Goal: Entertainment & Leisure: Consume media (video, audio)

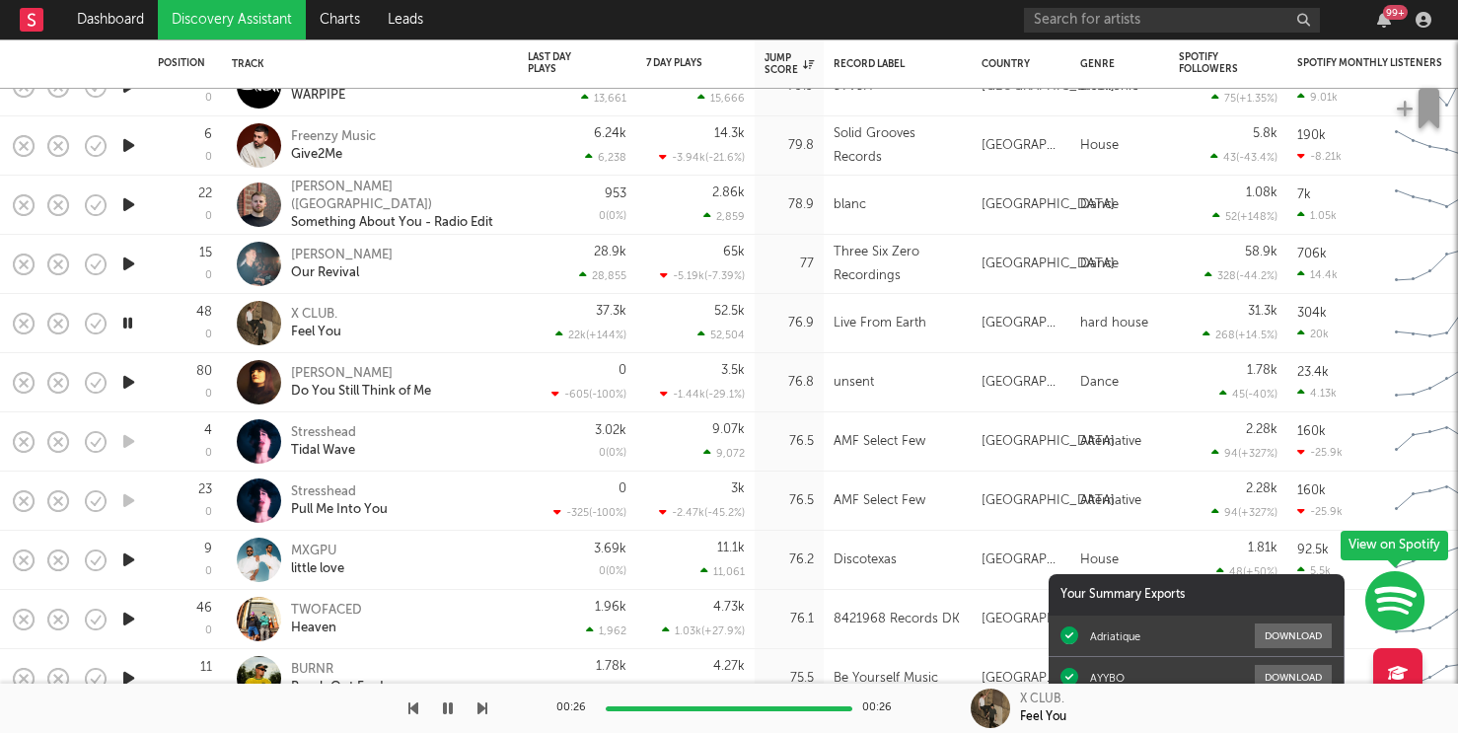
click at [727, 282] on div "65k -5.19k ( -7.39 % )" at bounding box center [695, 264] width 99 height 58
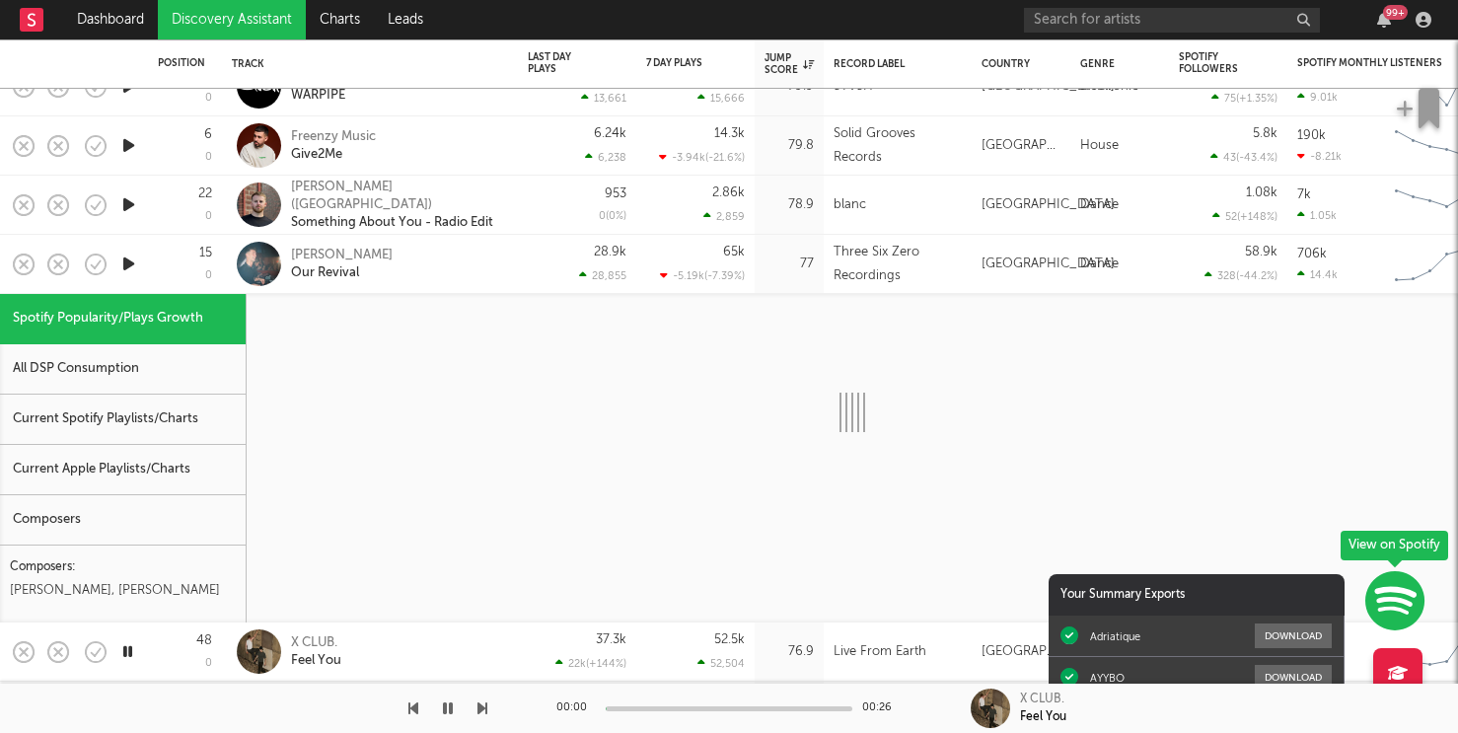
click at [559, 261] on div "28.9k 28,855" at bounding box center [577, 264] width 99 height 58
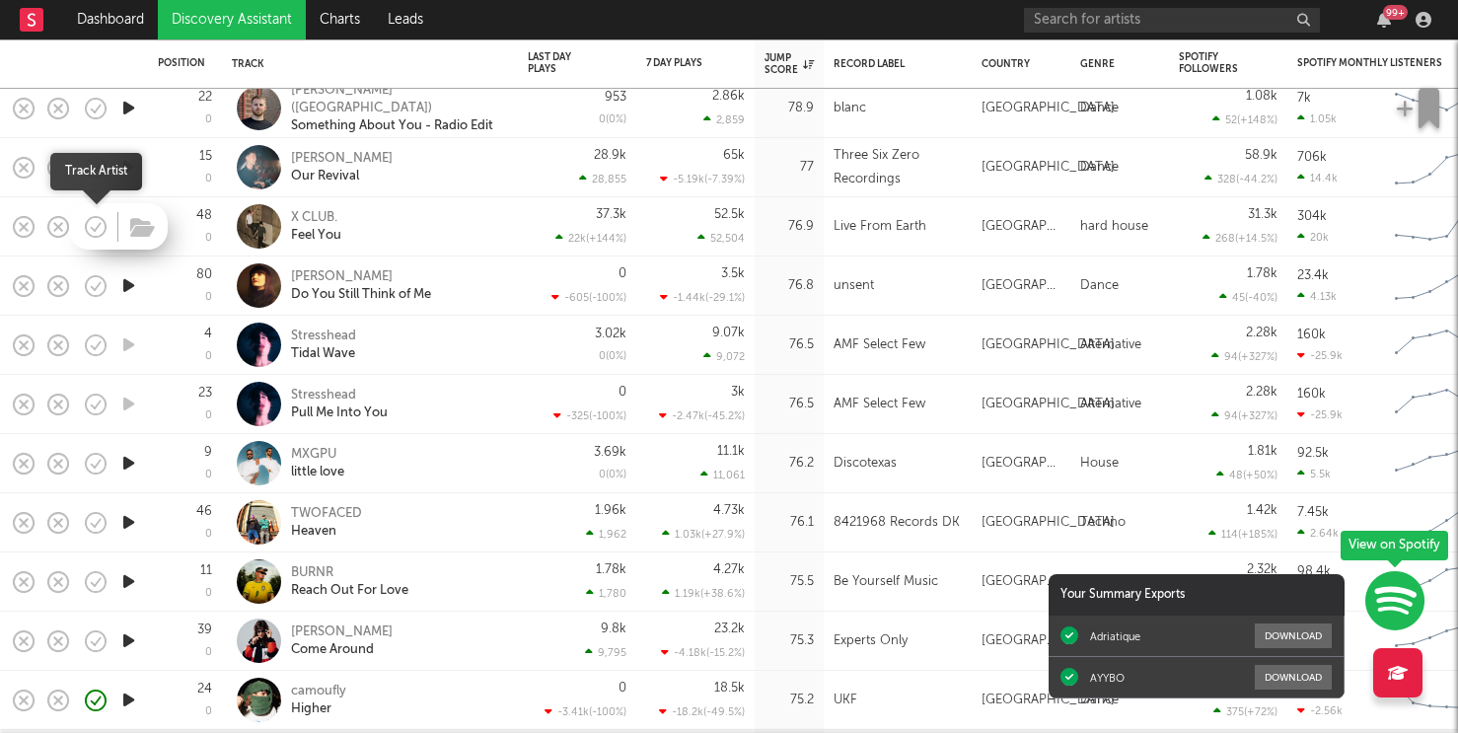
click at [89, 222] on icon "button" at bounding box center [96, 227] width 28 height 28
click at [151, 292] on div "80 0" at bounding box center [185, 285] width 74 height 59
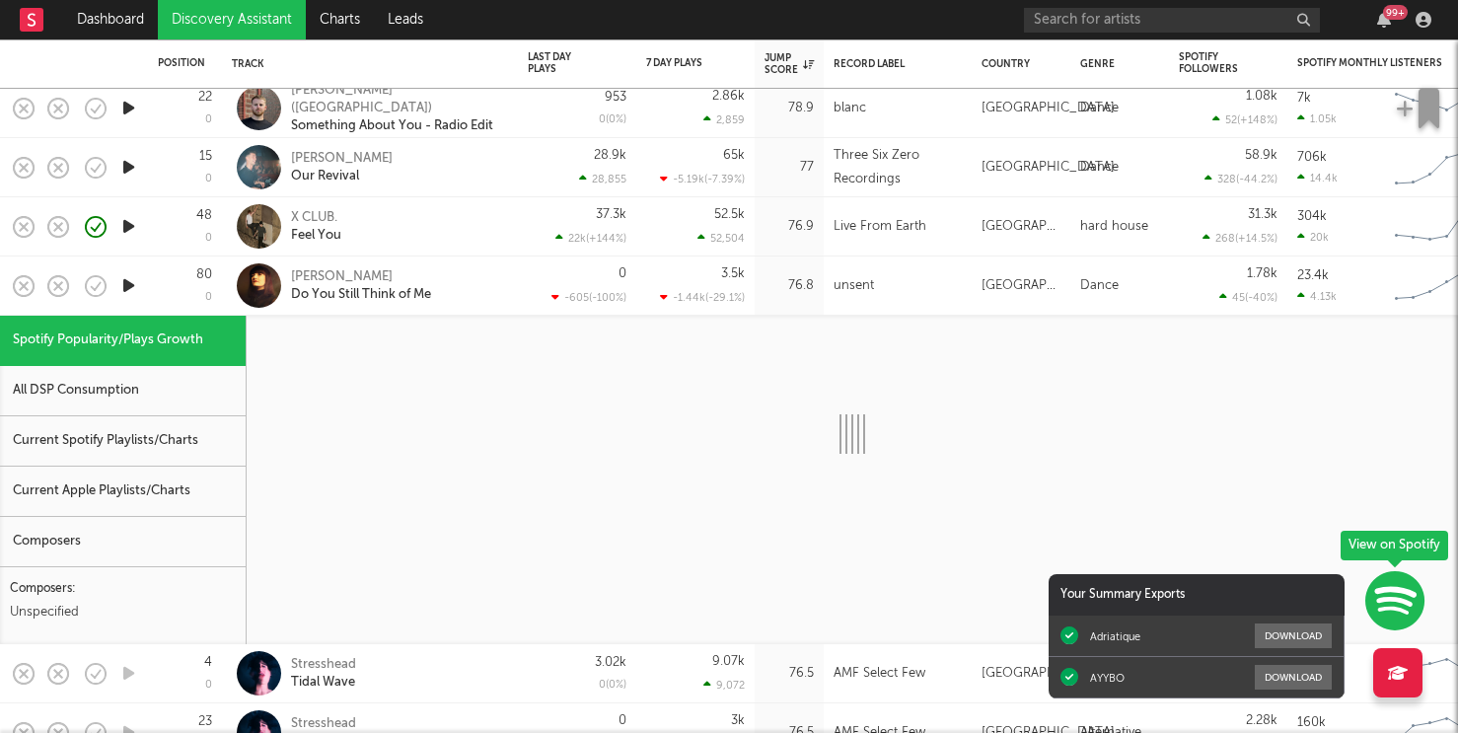
click at [151, 293] on div "80 0" at bounding box center [185, 285] width 74 height 59
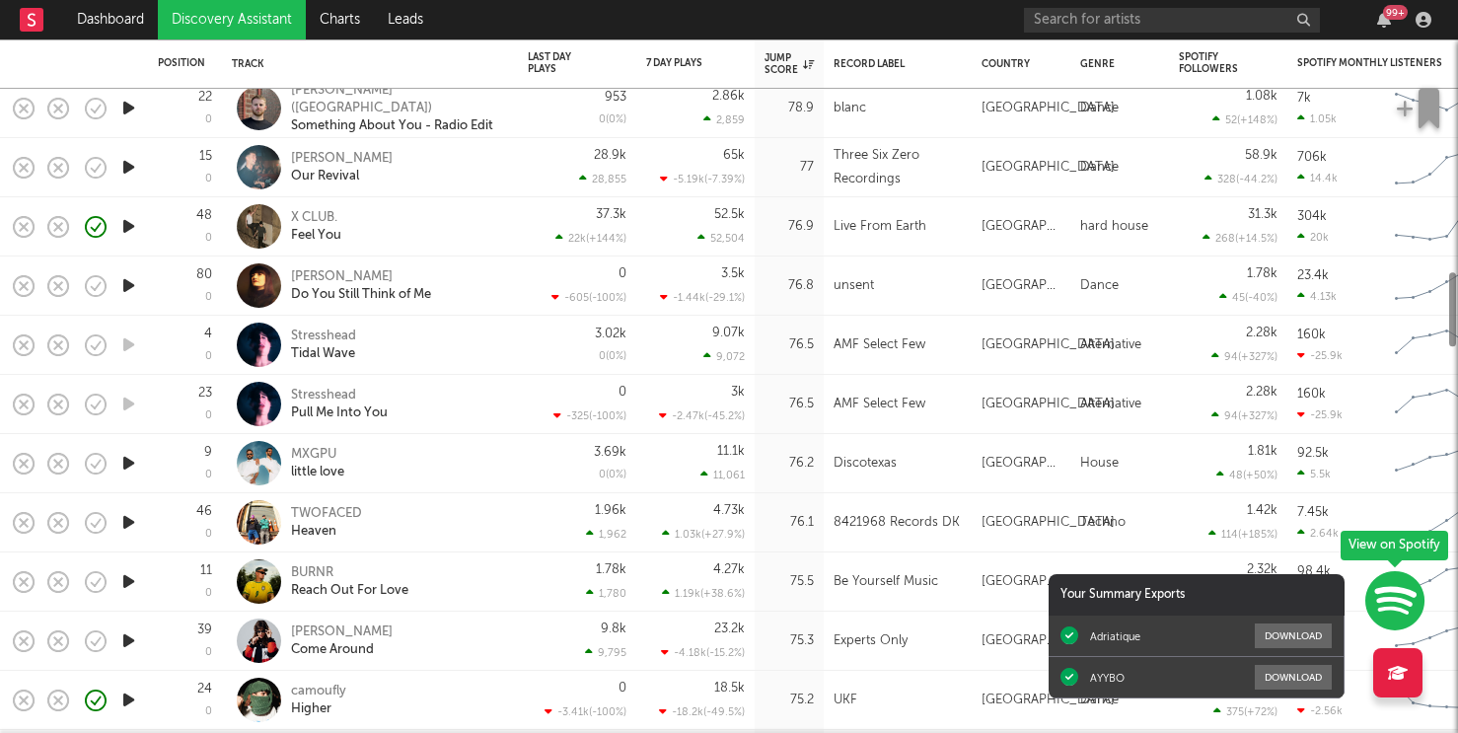
click at [122, 293] on icon "button" at bounding box center [128, 285] width 21 height 25
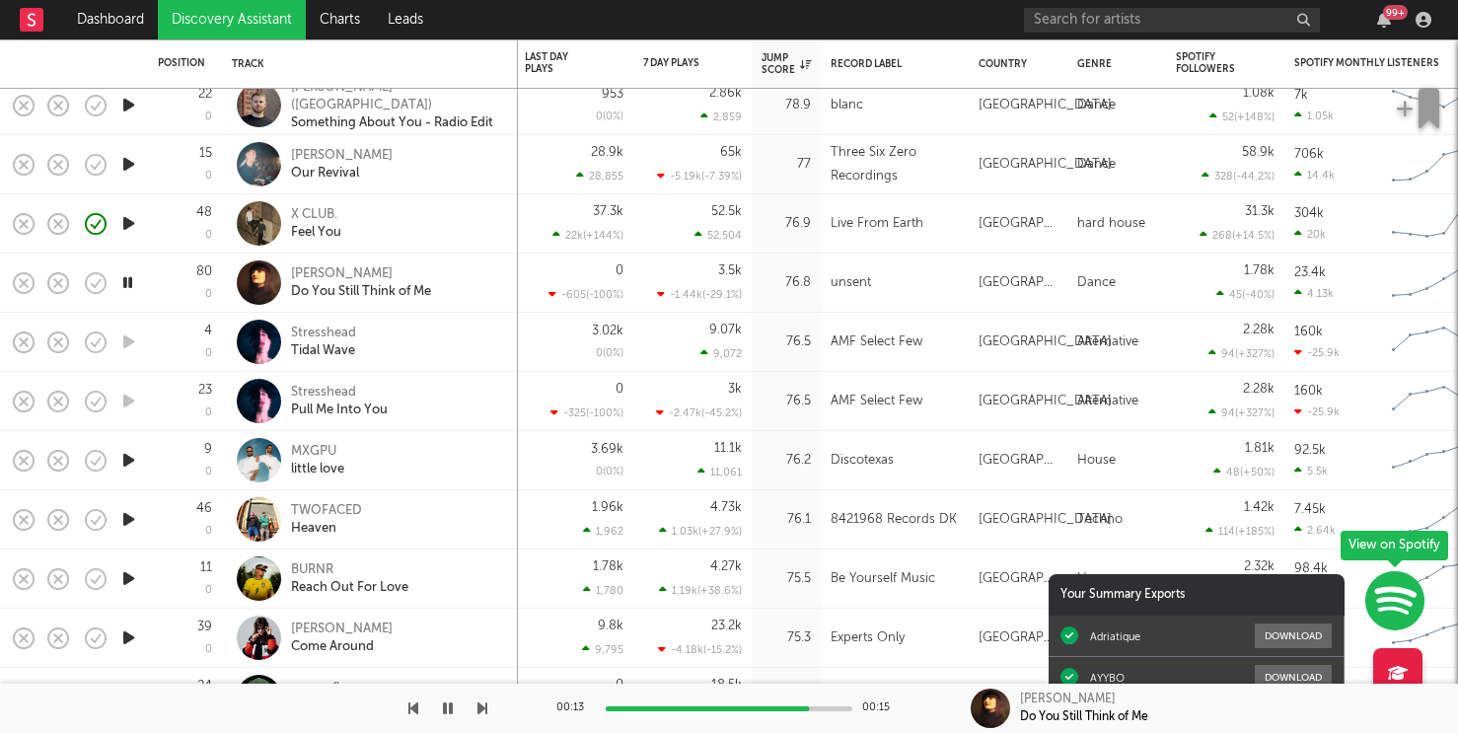
click at [130, 406] on icon "button" at bounding box center [128, 401] width 21 height 25
click at [129, 451] on icon "button" at bounding box center [128, 460] width 21 height 25
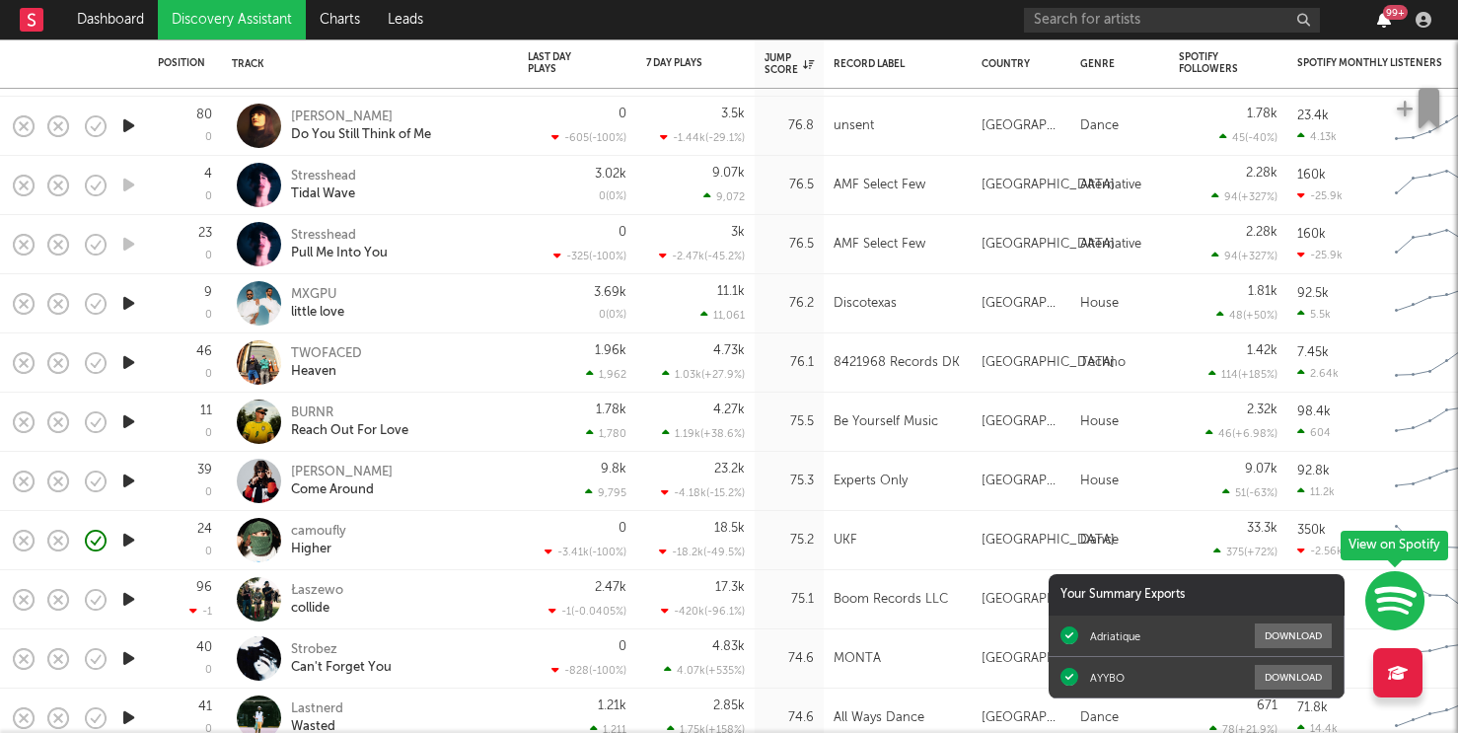
click at [1380, 18] on icon "button" at bounding box center [1384, 20] width 14 height 16
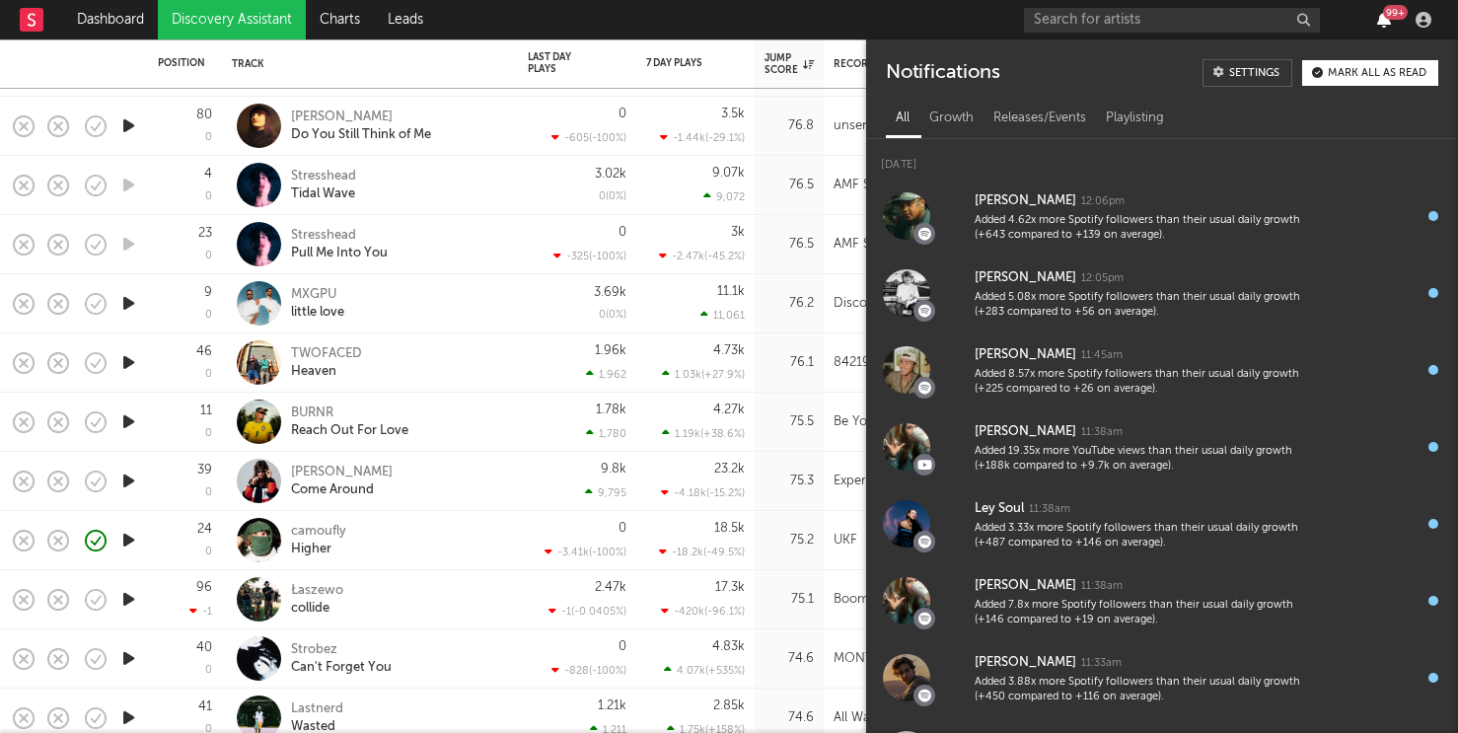
click at [1380, 18] on icon "button" at bounding box center [1384, 20] width 14 height 16
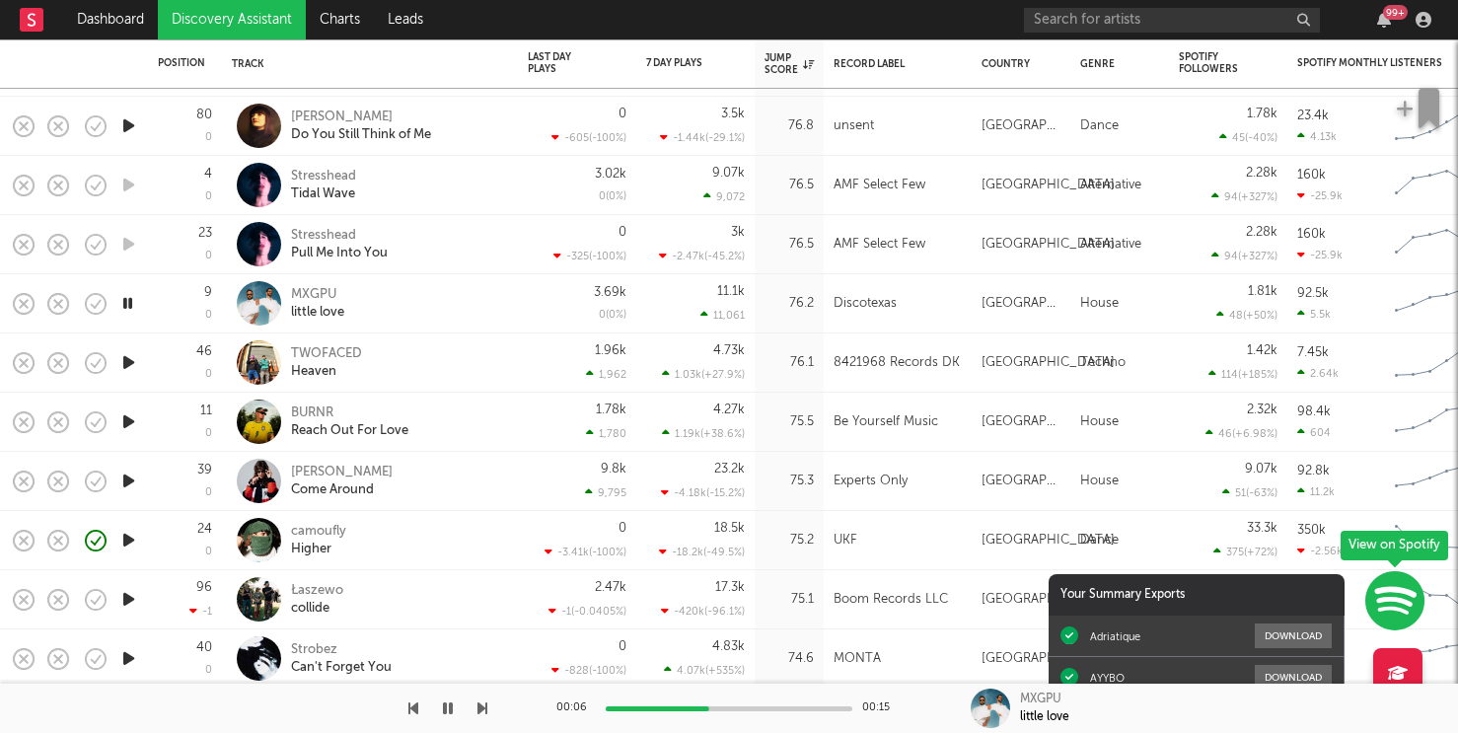
click at [131, 359] on icon "button" at bounding box center [128, 362] width 21 height 25
click at [497, 358] on div "TWOFACED Heaven" at bounding box center [397, 363] width 212 height 36
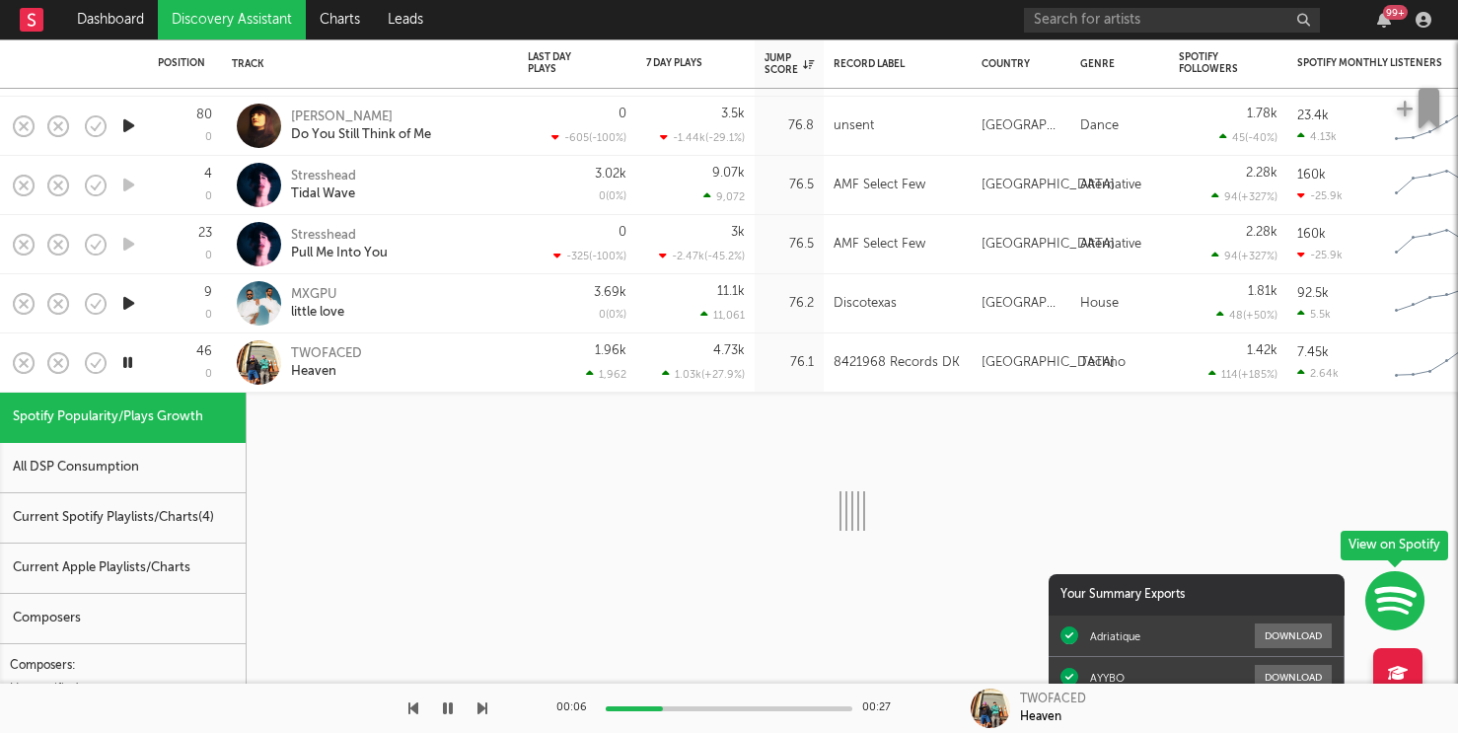
select select "1w"
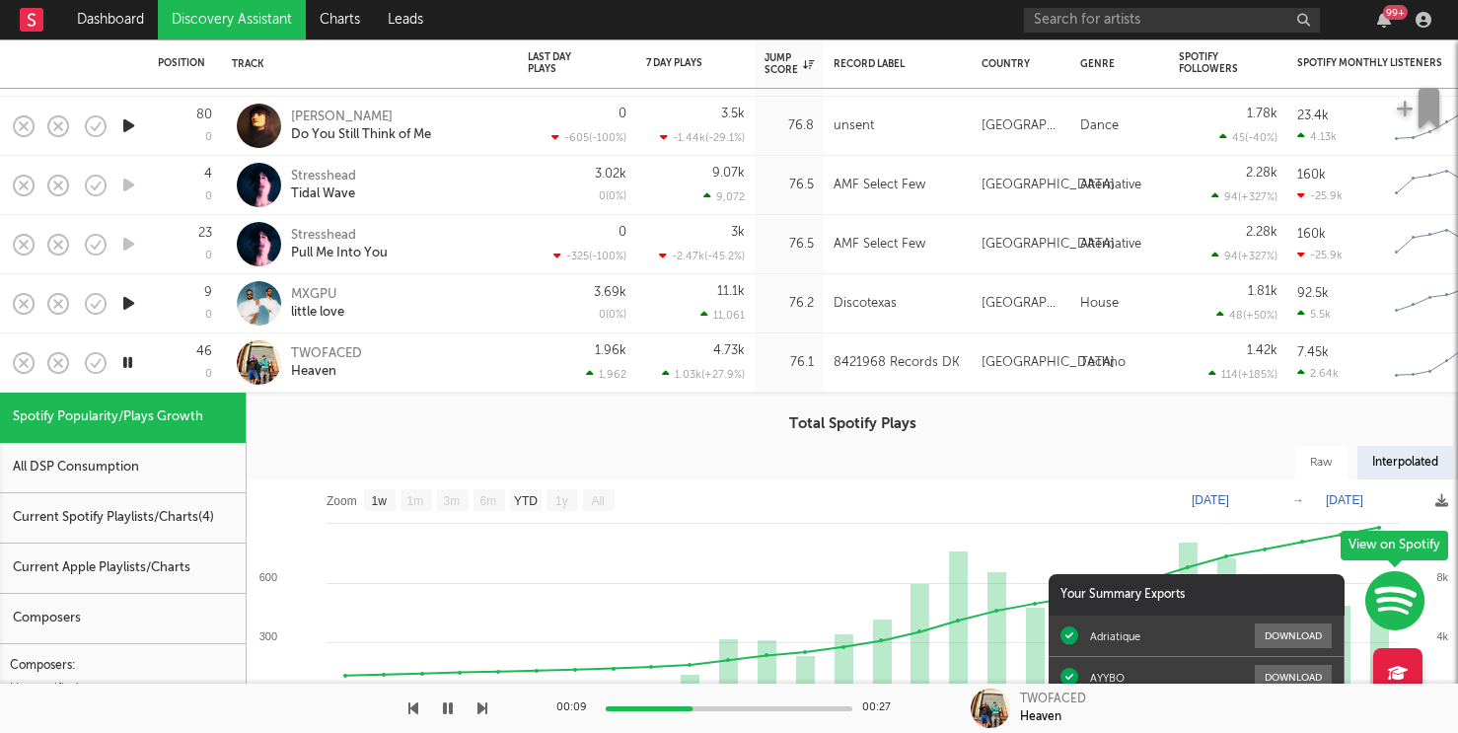
click at [497, 358] on div "TWOFACED Heaven" at bounding box center [397, 363] width 212 height 36
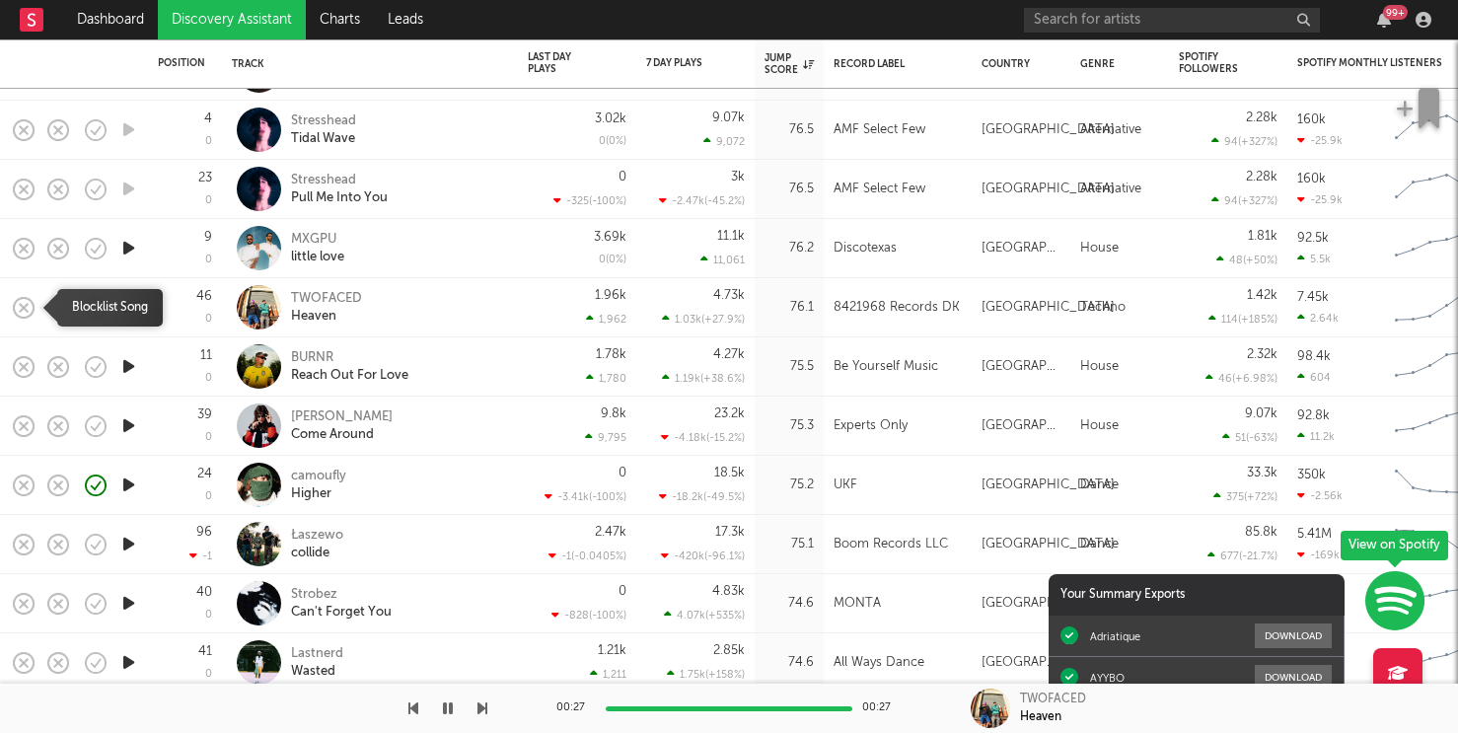
click at [27, 299] on icon "button" at bounding box center [24, 308] width 28 height 28
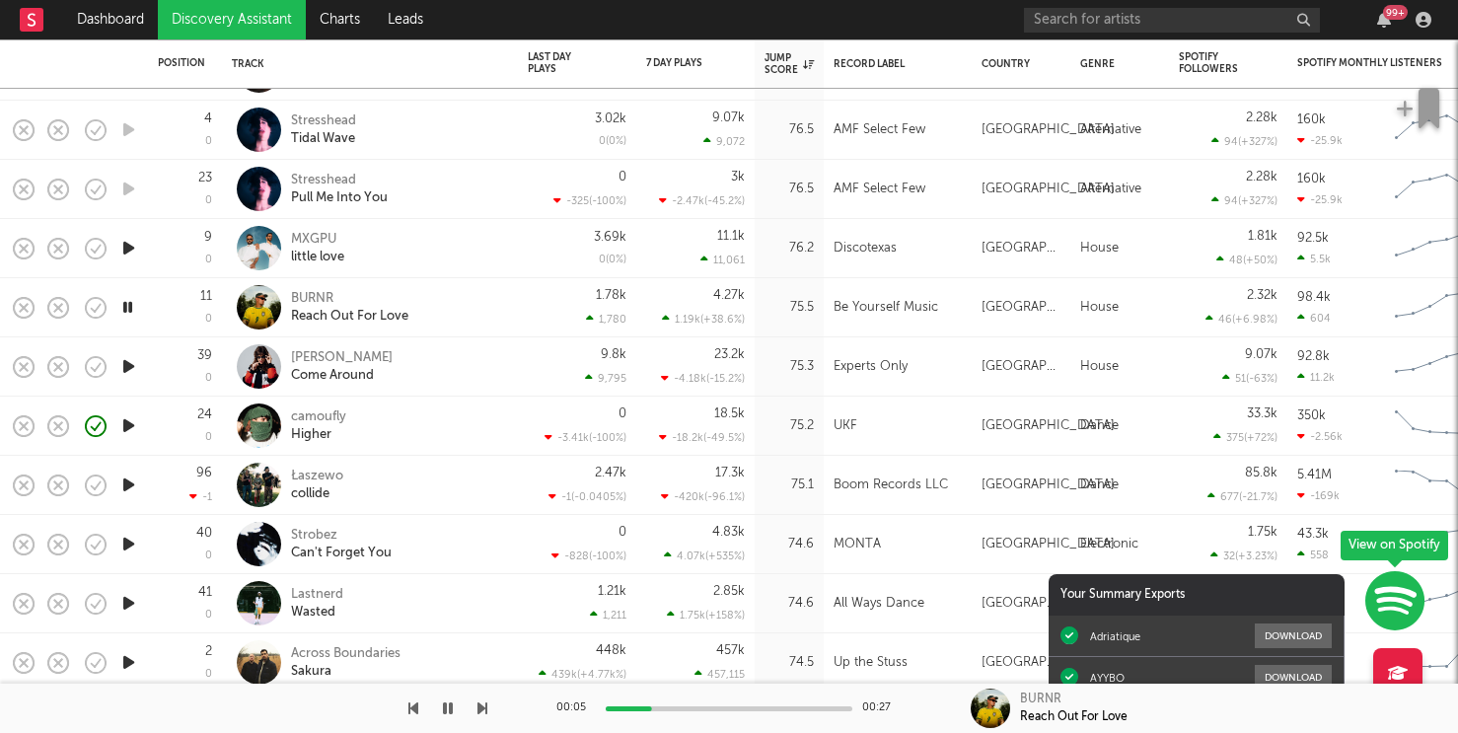
click at [130, 368] on icon "button" at bounding box center [128, 366] width 21 height 25
click at [664, 709] on div at bounding box center [728, 708] width 247 height 5
click at [723, 709] on div at bounding box center [728, 708] width 247 height 5
click at [760, 709] on div at bounding box center [728, 708] width 247 height 5
click at [801, 709] on div at bounding box center [728, 708] width 247 height 5
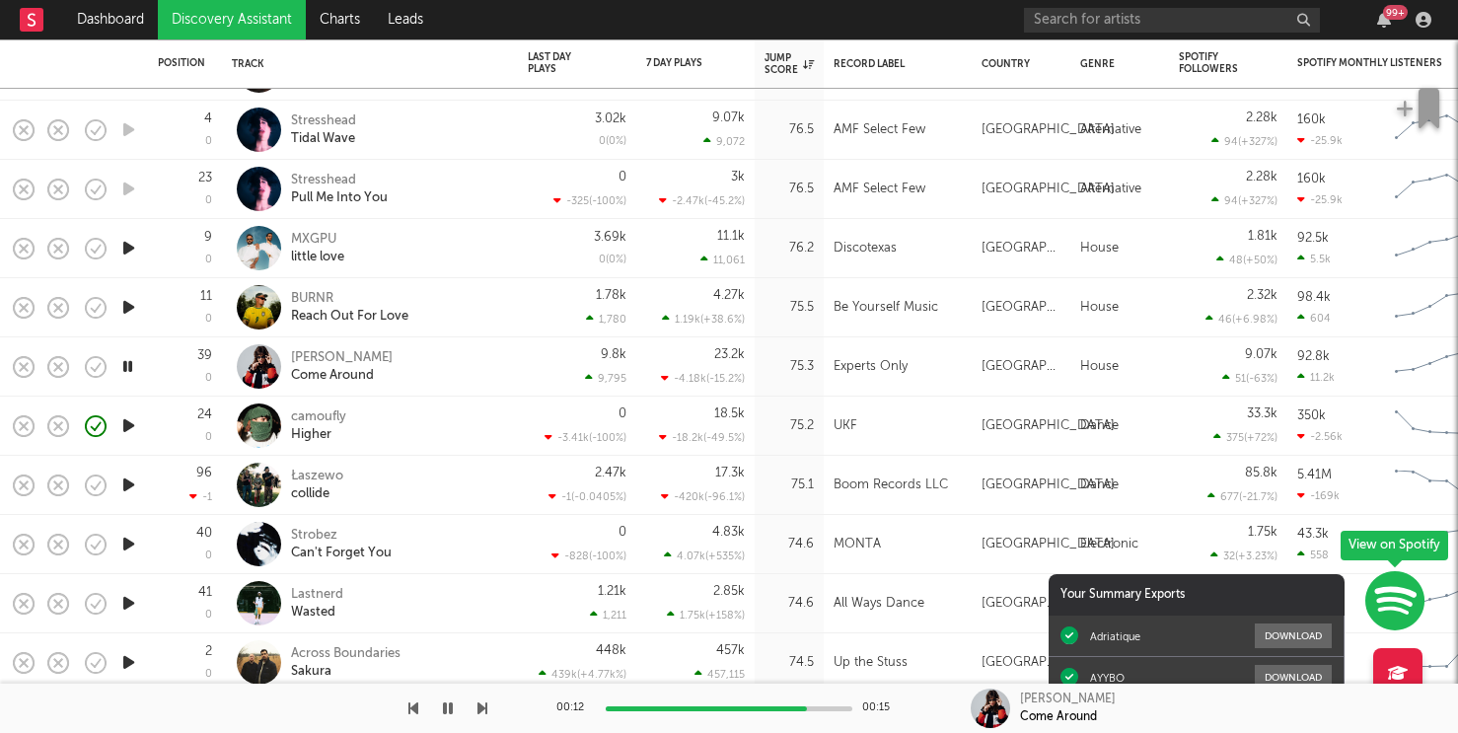
click at [823, 708] on div at bounding box center [728, 708] width 247 height 5
click at [847, 708] on div at bounding box center [728, 708] width 247 height 5
click at [129, 485] on icon "button" at bounding box center [128, 484] width 21 height 25
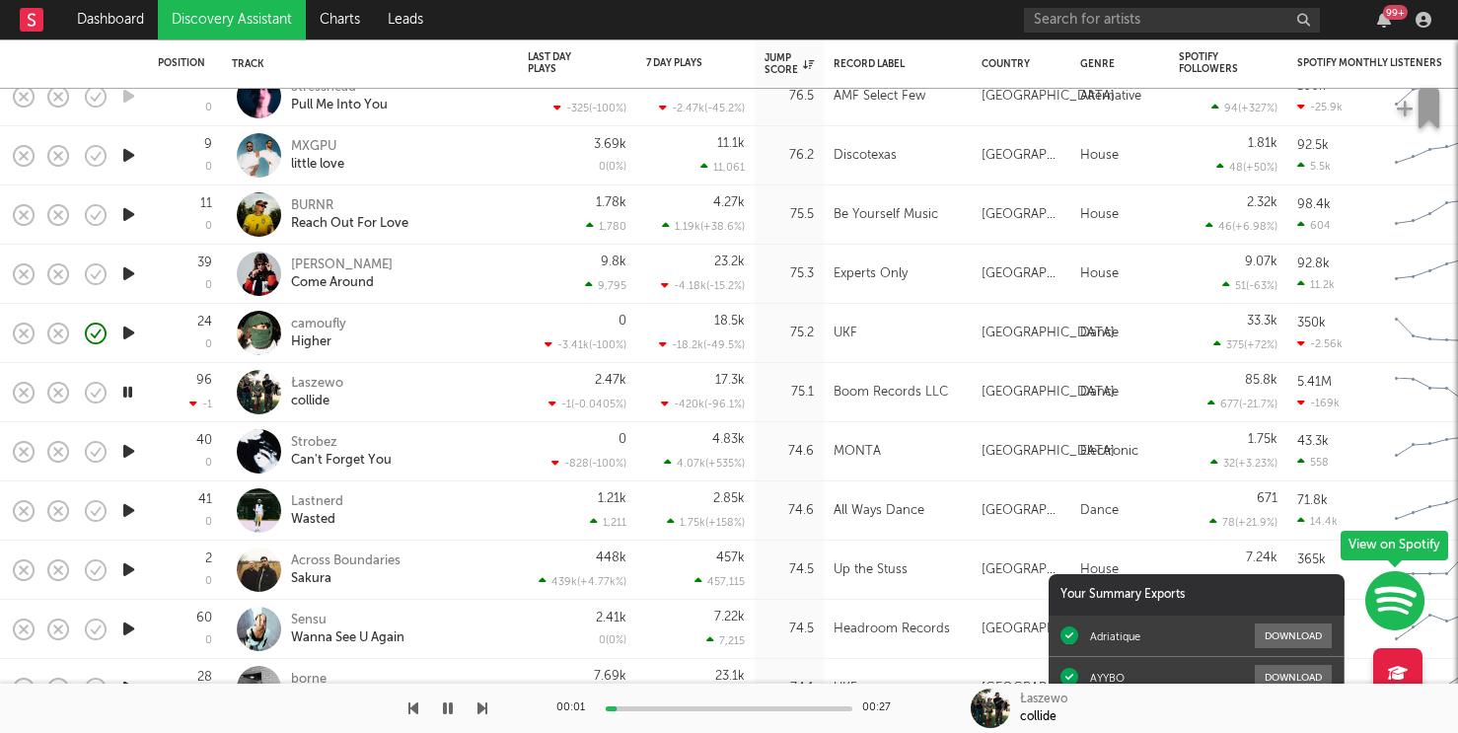
click at [123, 449] on icon "button" at bounding box center [128, 451] width 21 height 25
